Goal: Communication & Community: Answer question/provide support

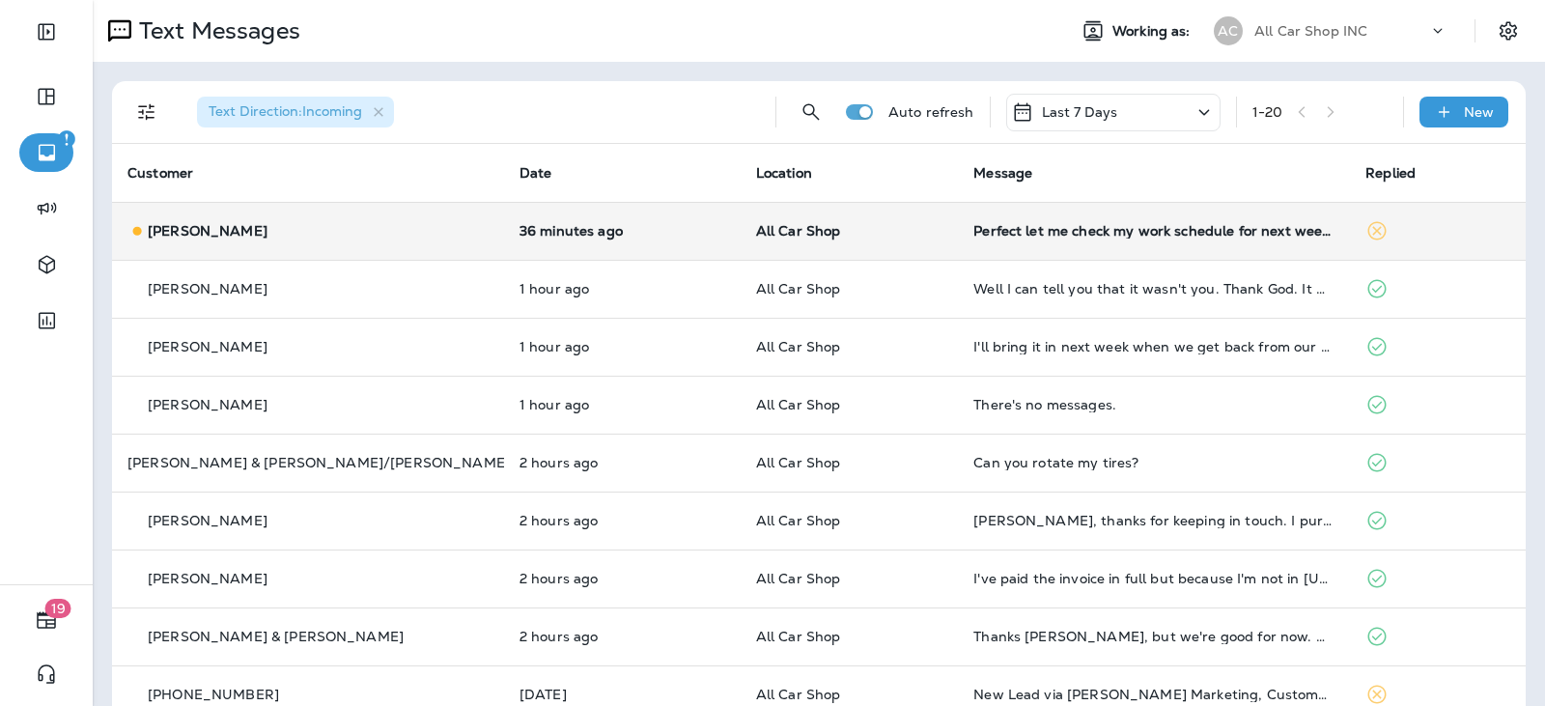
click at [1091, 243] on td "Perfect let me check my work schedule for next week to see when I can schedule …" at bounding box center [1154, 231] width 392 height 58
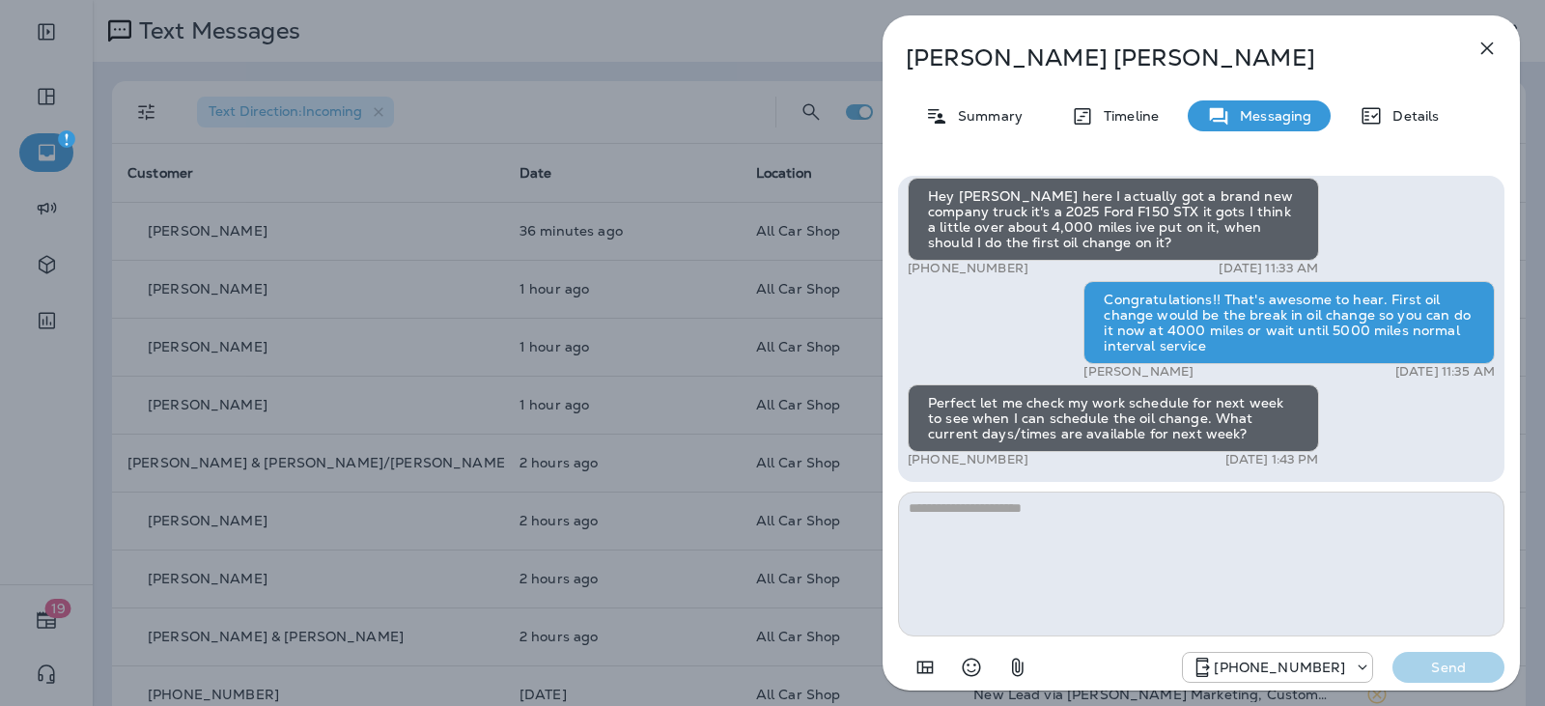
click at [1022, 515] on textarea at bounding box center [1201, 564] width 607 height 145
type textarea "*"
type textarea "**********"
click at [1416, 681] on button "Send" at bounding box center [1449, 667] width 112 height 31
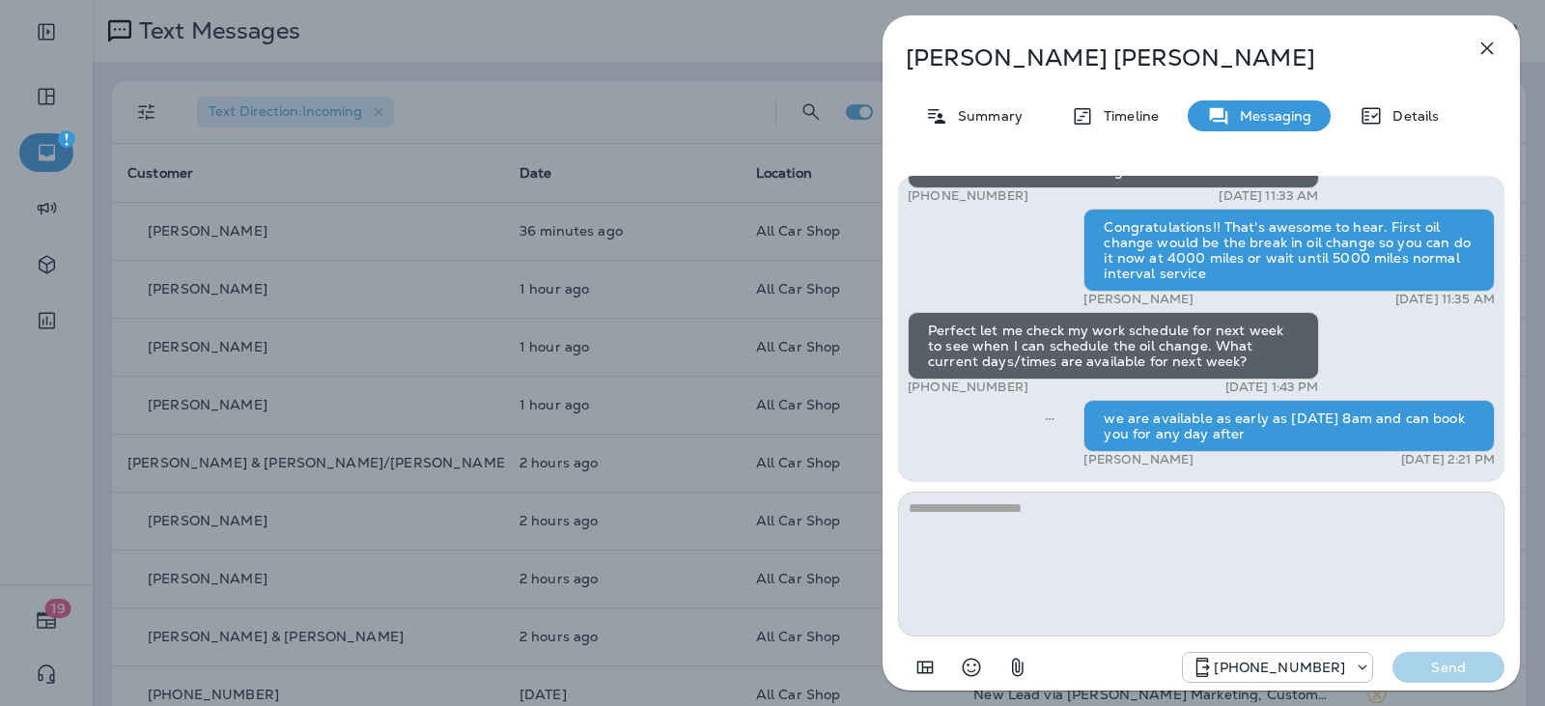
click at [1504, 54] on button "button" at bounding box center [1487, 48] width 39 height 39
